Goal: Task Accomplishment & Management: Use online tool/utility

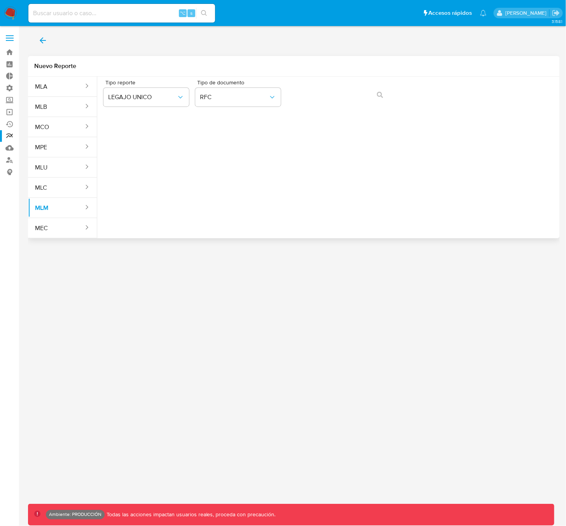
click at [301, 156] on div "Tipo reporte LEGAJO UNICO Tipo de documento RFC" at bounding box center [328, 155] width 462 height 156
click at [242, 100] on span "RFC" at bounding box center [234, 97] width 68 height 8
click at [152, 102] on button "LEGAJO UNICO" at bounding box center [146, 97] width 86 height 19
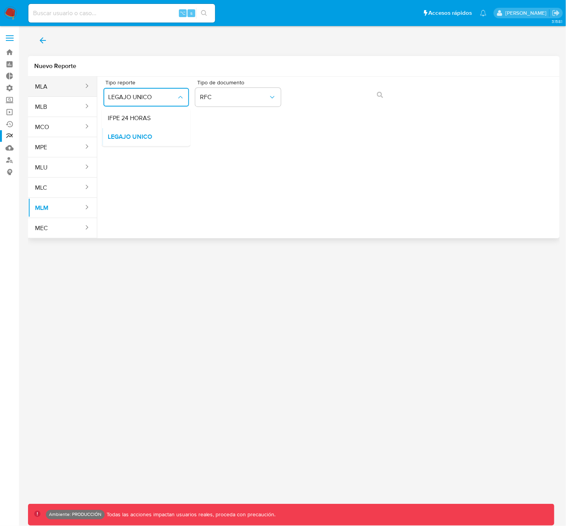
click at [47, 87] on button "MLA" at bounding box center [56, 86] width 56 height 19
click at [129, 98] on span "Seleccione una opcion" at bounding box center [142, 97] width 68 height 8
click at [148, 136] on span "LEGAJO UNICO" at bounding box center [130, 137] width 44 height 8
drag, startPoint x: 226, startPoint y: 91, endPoint x: 232, endPoint y: 96, distance: 7.5
click at [226, 91] on button "CDI" at bounding box center [238, 97] width 86 height 19
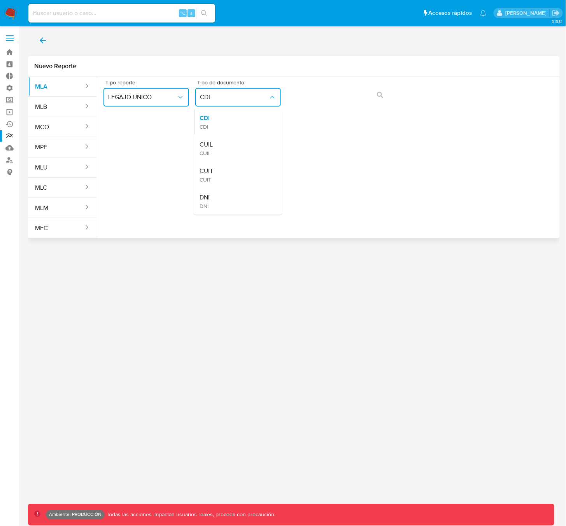
drag, startPoint x: 235, startPoint y: 147, endPoint x: 241, endPoint y: 146, distance: 6.3
click at [235, 147] on div "CUIL CUIL" at bounding box center [236, 148] width 72 height 26
click at [385, 94] on button "action-search" at bounding box center [380, 95] width 26 height 19
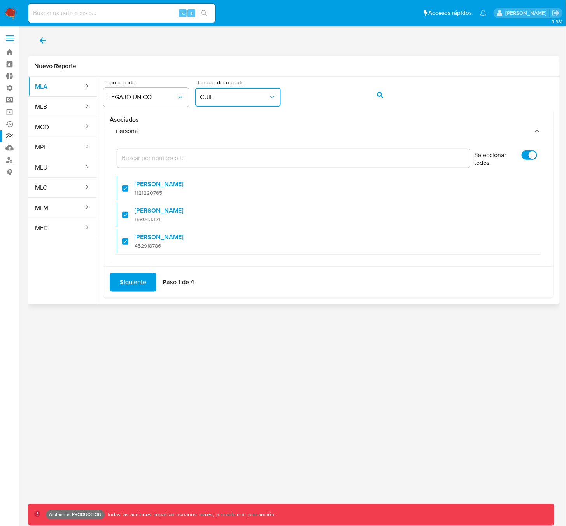
scroll to position [32, 0]
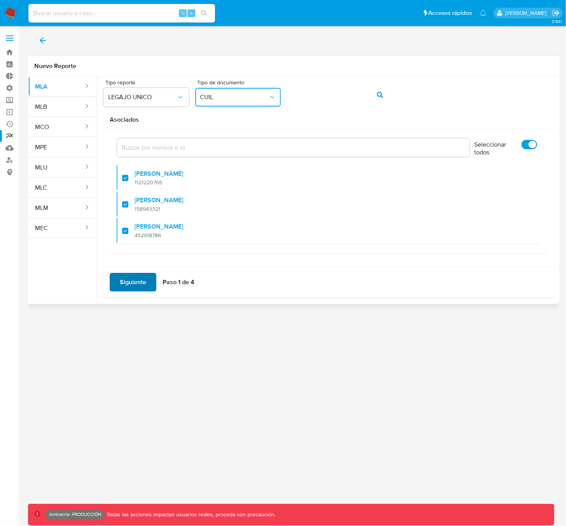
click at [131, 285] on span "Siguiente" at bounding box center [133, 282] width 26 height 17
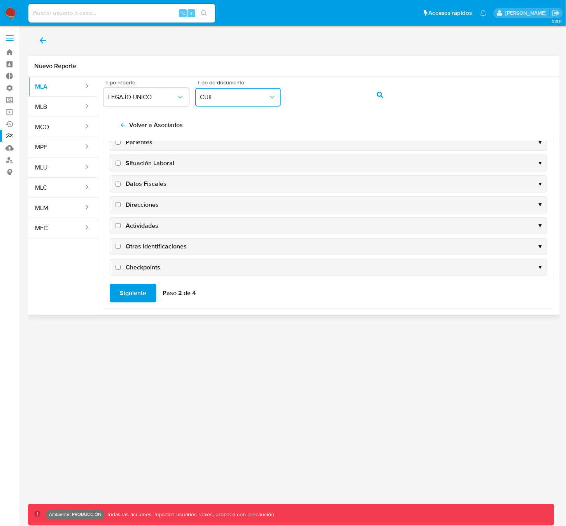
scroll to position [76, 0]
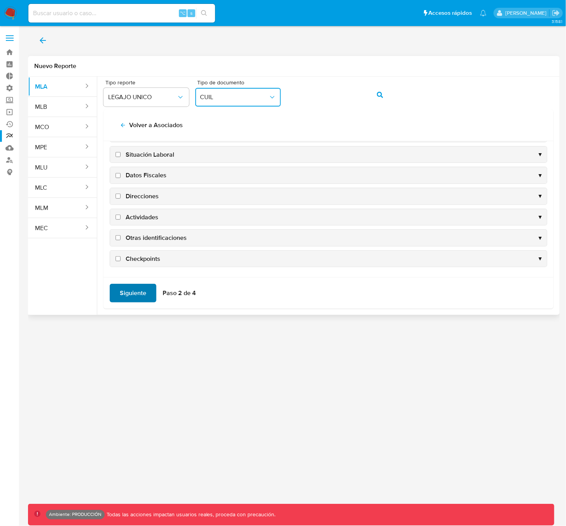
click at [133, 297] on span "Siguiente" at bounding box center [133, 293] width 26 height 17
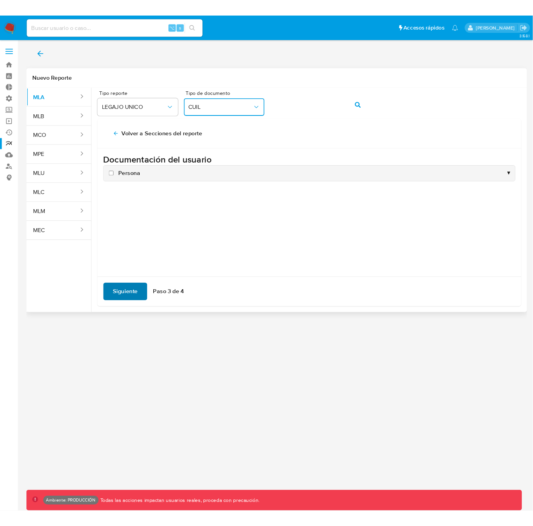
scroll to position [0, 0]
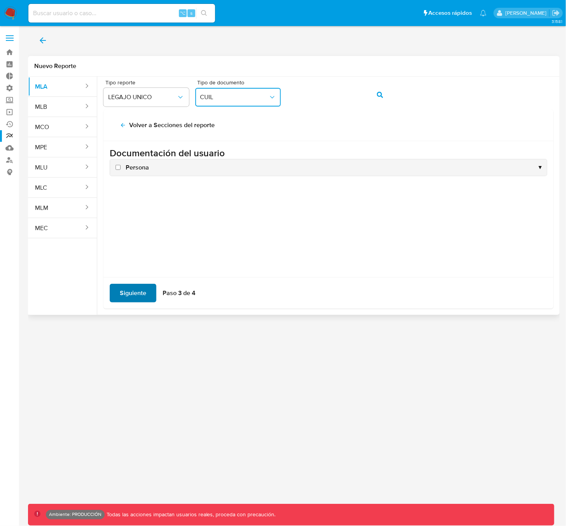
click at [138, 292] on span "Siguiente" at bounding box center [133, 293] width 26 height 17
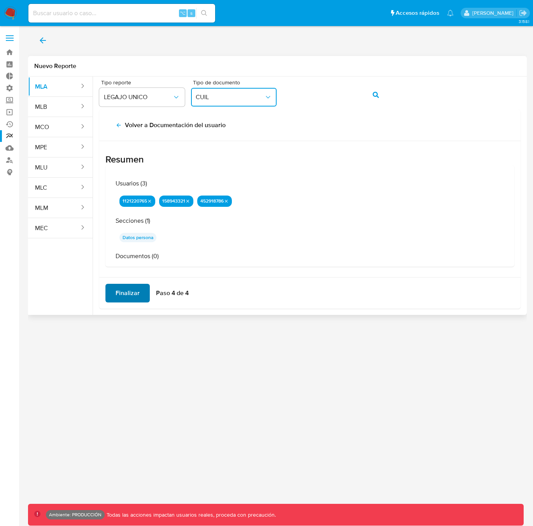
click at [128, 296] on span "Finalizar" at bounding box center [128, 293] width 24 height 17
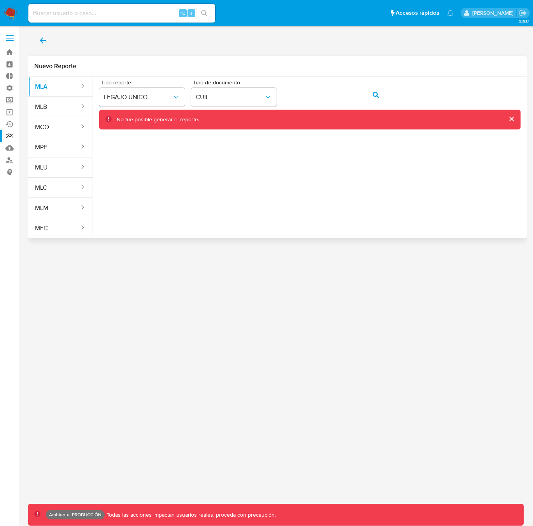
click at [373, 94] on icon "action-search" at bounding box center [376, 95] width 6 height 6
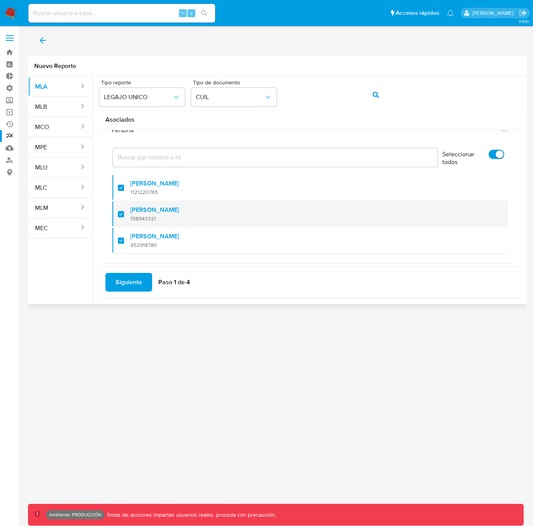
scroll to position [32, 0]
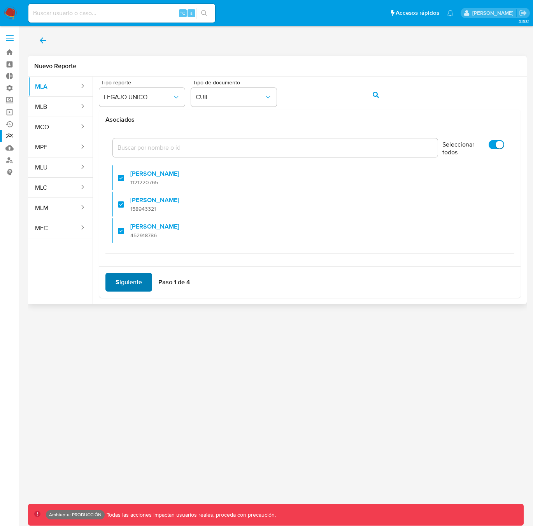
click at [126, 286] on span "Siguiente" at bounding box center [129, 282] width 26 height 17
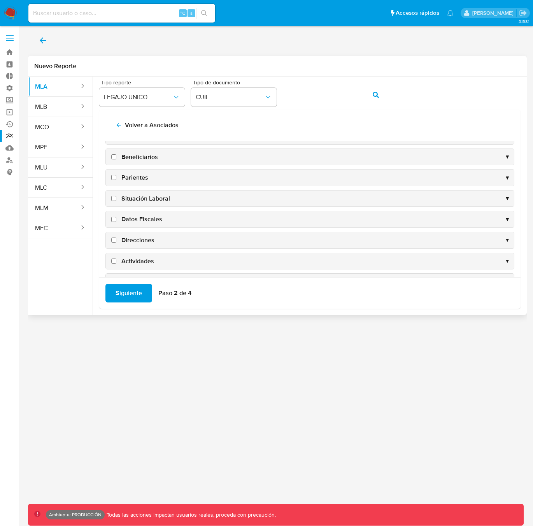
click at [160, 159] on div "Beneficiarios ▼" at bounding box center [310, 157] width 408 height 16
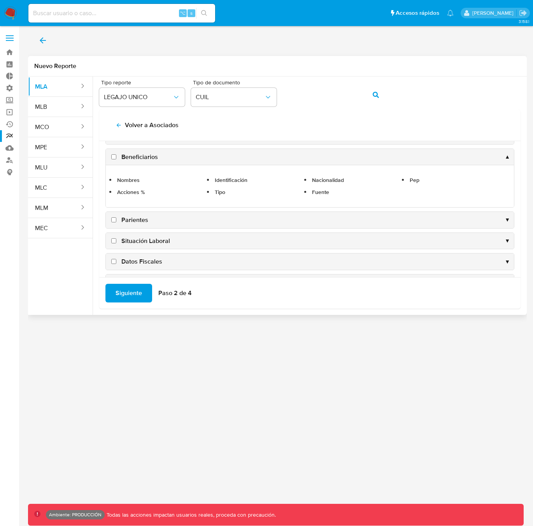
click at [160, 158] on div "Beneficiarios ▲" at bounding box center [310, 157] width 408 height 16
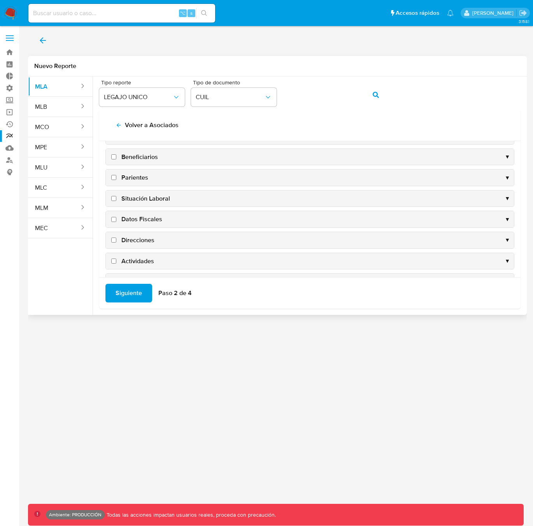
click at [117, 158] on label "Beneficiarios" at bounding box center [134, 157] width 48 height 9
click at [116, 158] on input "Beneficiarios" at bounding box center [113, 156] width 5 height 5
checkbox input "true"
click at [114, 219] on input "Datos Fiscales" at bounding box center [113, 219] width 5 height 5
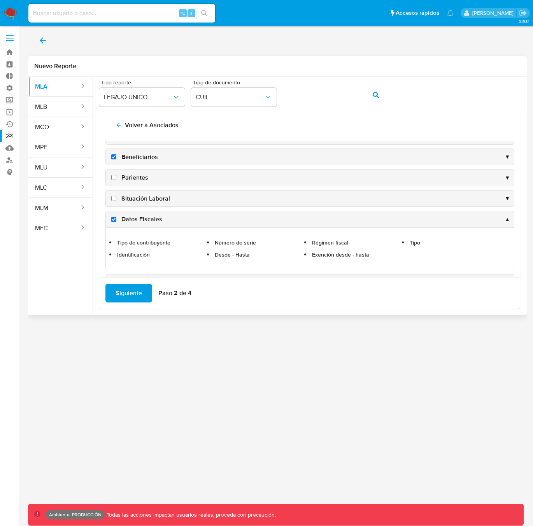
click at [112, 218] on input "Datos Fiscales" at bounding box center [113, 219] width 5 height 5
checkbox input "false"
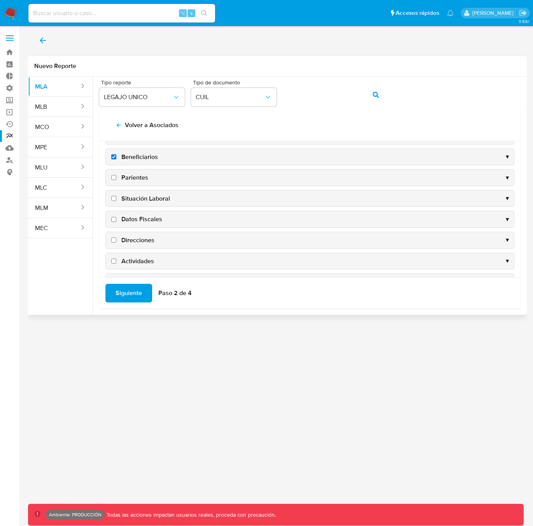
click at [114, 200] on input "Situación Laboral" at bounding box center [113, 198] width 5 height 5
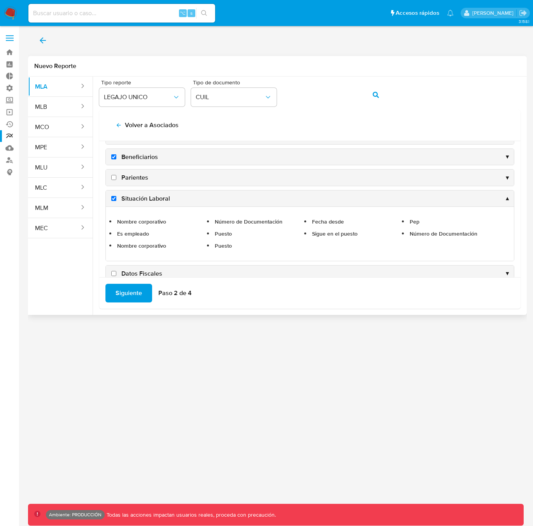
click at [113, 200] on input "Situación Laboral" at bounding box center [113, 198] width 5 height 5
checkbox input "false"
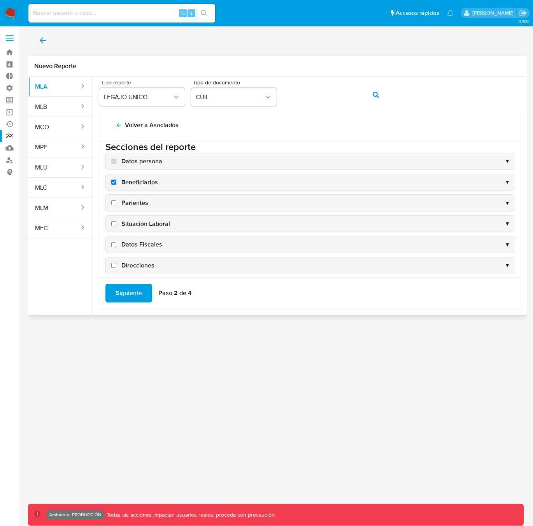
scroll to position [0, 0]
